Goal: Navigation & Orientation: Find specific page/section

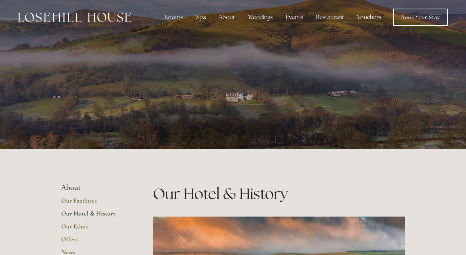
scroll to position [3, 0]
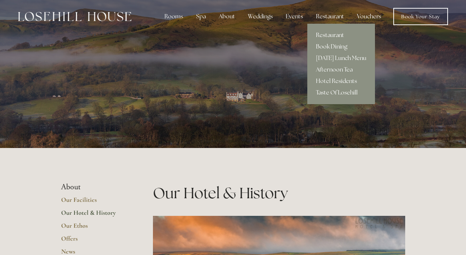
click at [333, 34] on link "Restaurant" at bounding box center [341, 35] width 68 height 12
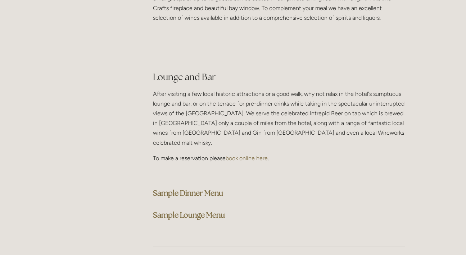
click at [204, 188] on strong "Sample Dinner Menu" at bounding box center [188, 193] width 70 height 10
click at [363, 208] on h3 "Sample Lounge Menu" at bounding box center [279, 215] width 252 height 14
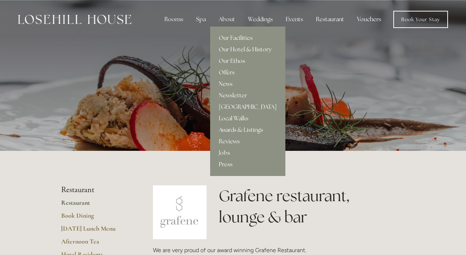
click at [237, 47] on link "Our Hotel & History" at bounding box center [247, 50] width 75 height 12
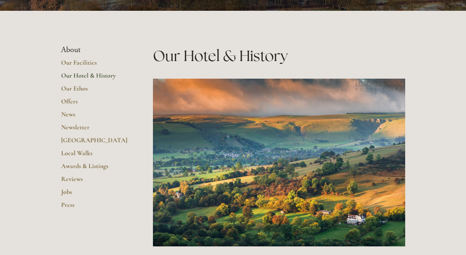
scroll to position [143, 0]
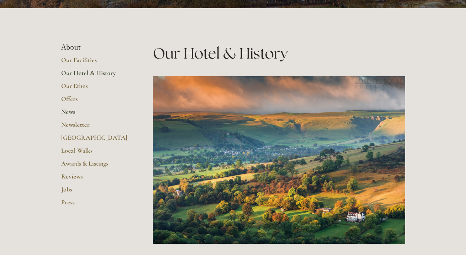
click at [70, 112] on link "News" at bounding box center [95, 114] width 69 height 13
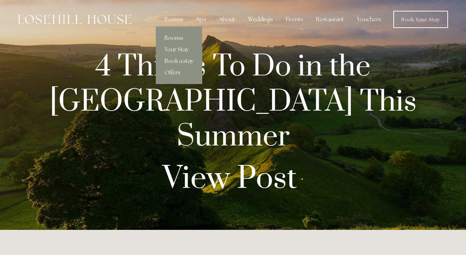
click at [175, 36] on link "Rooms" at bounding box center [179, 38] width 46 height 12
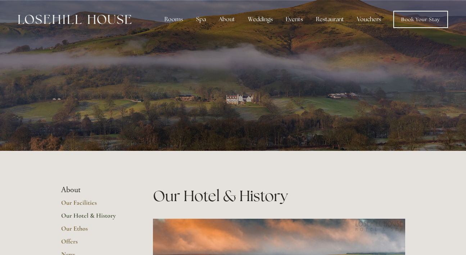
scroll to position [143, 0]
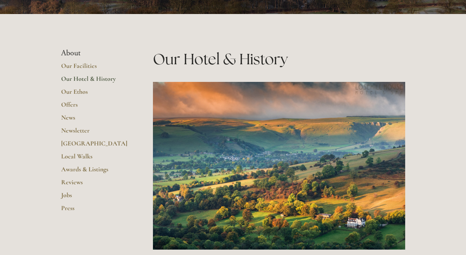
scroll to position [135, 0]
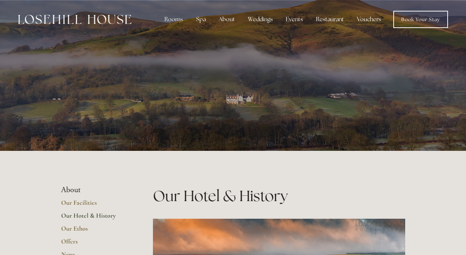
scroll to position [0, 0]
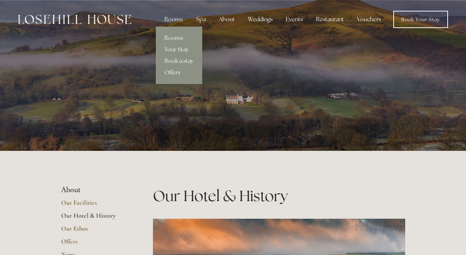
click at [176, 35] on link "Rooms" at bounding box center [179, 38] width 46 height 12
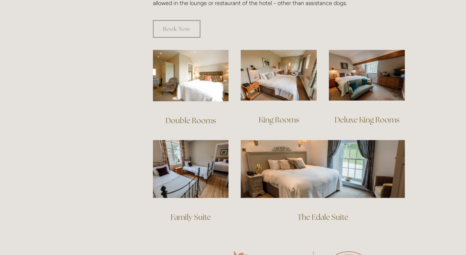
scroll to position [477, 0]
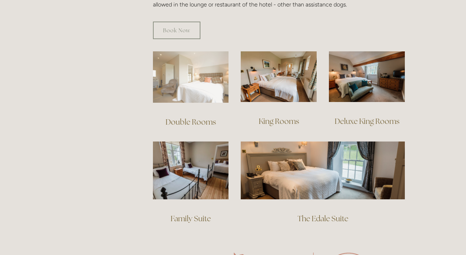
click at [206, 83] on img at bounding box center [191, 76] width 76 height 51
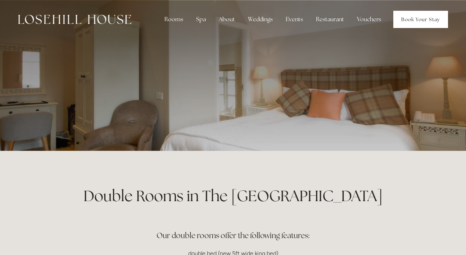
click at [426, 17] on link "Book Your Stay" at bounding box center [420, 19] width 55 height 17
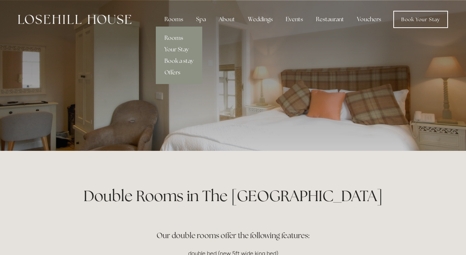
click at [177, 19] on div "Rooms" at bounding box center [174, 19] width 30 height 14
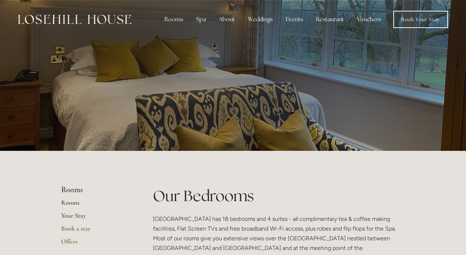
click at [73, 214] on link "Your Stay" at bounding box center [95, 218] width 69 height 13
